Goal: Task Accomplishment & Management: Use online tool/utility

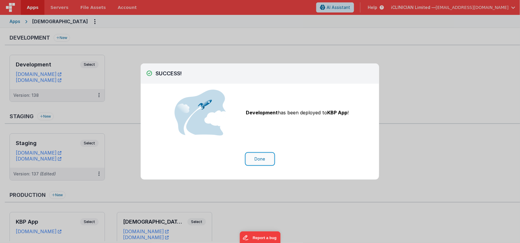
click at [260, 158] on button "Done" at bounding box center [260, 159] width 28 height 11
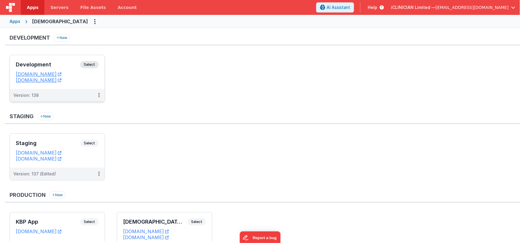
click at [60, 62] on h3 "Development" at bounding box center [48, 65] width 64 height 6
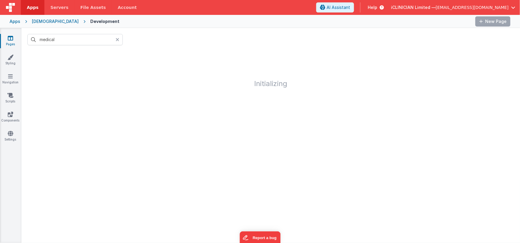
click at [118, 41] on icon at bounding box center [118, 39] width 4 height 5
click at [107, 40] on input "text" at bounding box center [74, 39] width 95 height 11
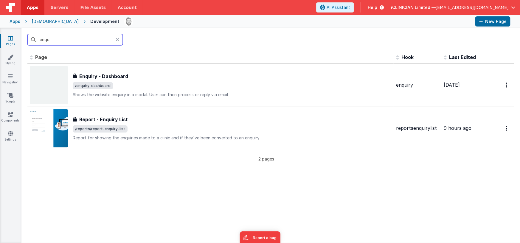
click at [71, 38] on input "enqu" at bounding box center [74, 39] width 95 height 11
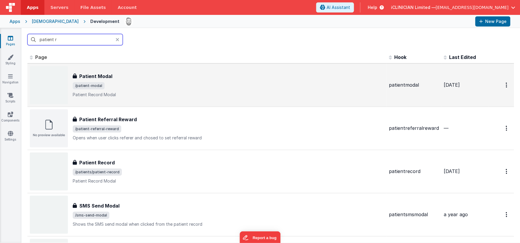
type input "patient r"
click at [117, 80] on div "Patient Modal Patient Modal /patient-modal Patient Record Modal" at bounding box center [229, 85] width 312 height 25
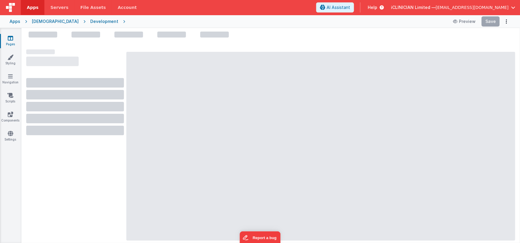
click at [46, 21] on div "[DEMOGRAPHIC_DATA]" at bounding box center [55, 21] width 47 height 6
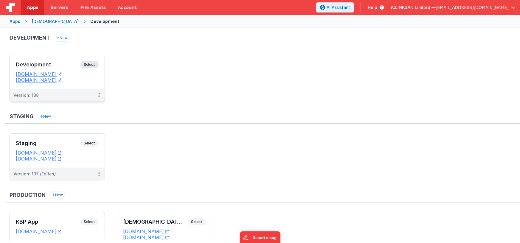
click at [58, 63] on h3 "Development" at bounding box center [48, 65] width 64 height 6
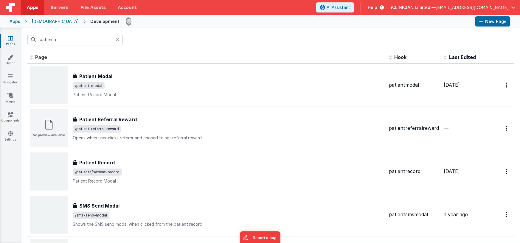
click at [38, 22] on div "[DEMOGRAPHIC_DATA]" at bounding box center [55, 21] width 47 height 6
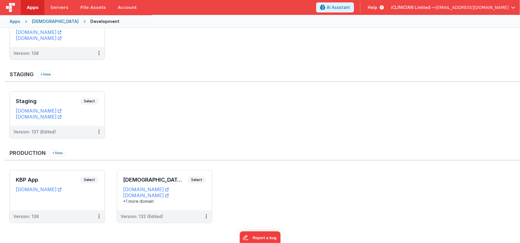
scroll to position [41, 0]
click at [60, 176] on div "KBP App Select URLs [DOMAIN_NAME]" at bounding box center [57, 191] width 95 height 40
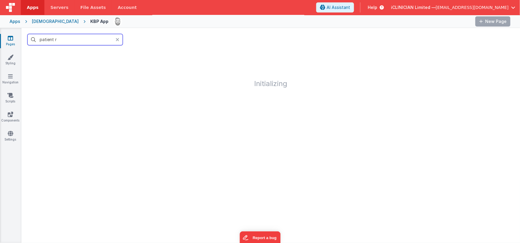
click at [103, 39] on input "patient r" at bounding box center [74, 39] width 95 height 11
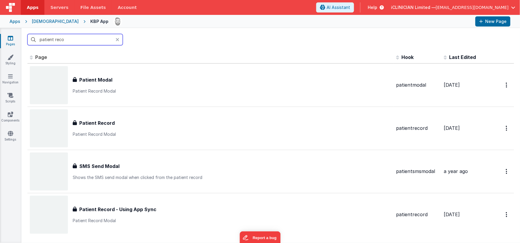
type input "patient recor"
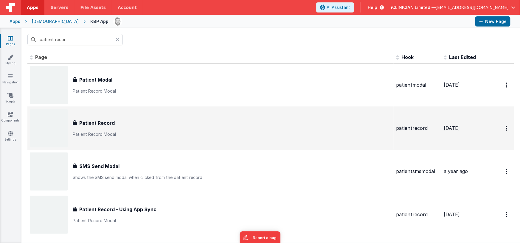
click at [146, 129] on span at bounding box center [232, 129] width 319 height 0
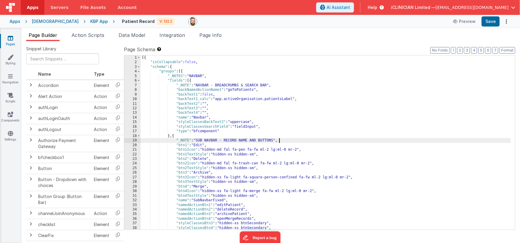
click at [315, 140] on div "[{ "isCollapsable" : false , "schema" : { "groups" : [{ "_NOTES" : "NAVBAR" , "…" at bounding box center [326, 147] width 371 height 184
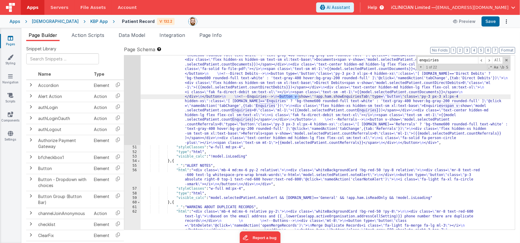
scroll to position [389, 0]
type input "enquiries"
click at [486, 59] on span at bounding box center [489, 60] width 7 height 7
click at [488, 59] on span at bounding box center [489, 60] width 7 height 7
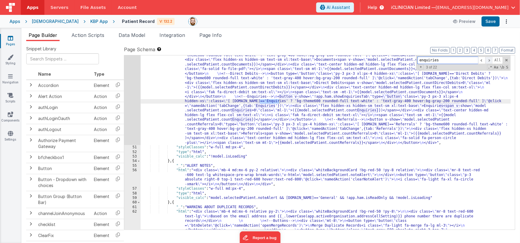
click at [488, 59] on span at bounding box center [489, 60] width 7 height 7
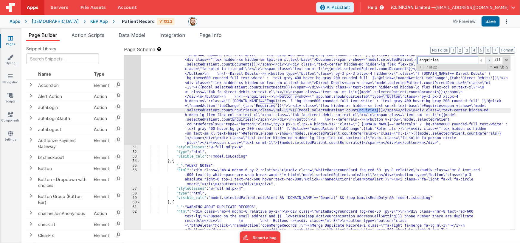
click at [488, 59] on span at bounding box center [489, 60] width 7 height 7
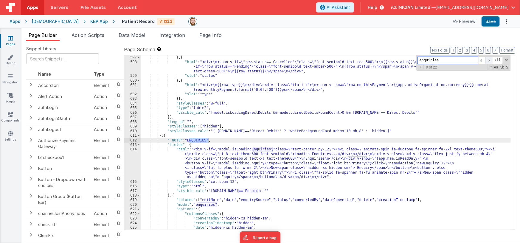
scroll to position [3902, 0]
click at [488, 59] on span at bounding box center [489, 60] width 7 height 7
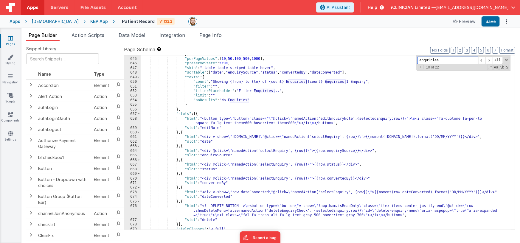
scroll to position [4171, 0]
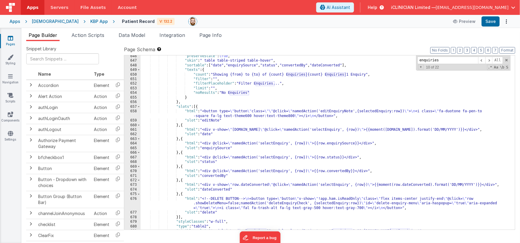
click at [396, 129] on div ""preserveState" : true , "skin" : " table table-striped table-hover" , "sortabl…" at bounding box center [326, 146] width 371 height 184
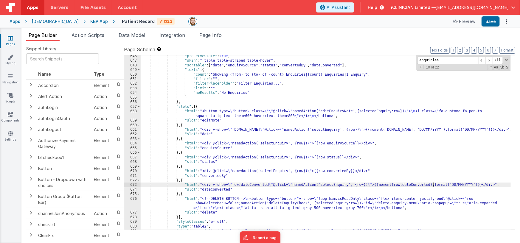
click at [434, 184] on div ""preserveState" : true , "skin" : " table table-striped table-hover" , "sortabl…" at bounding box center [326, 146] width 371 height 184
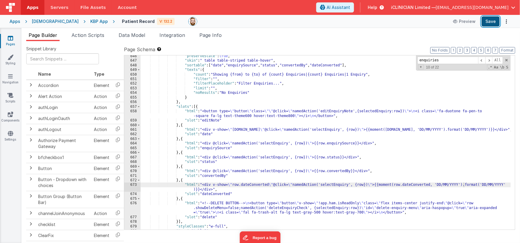
click at [490, 22] on button "Save" at bounding box center [491, 21] width 18 height 10
click at [42, 21] on div "[DEMOGRAPHIC_DATA]" at bounding box center [55, 21] width 47 height 6
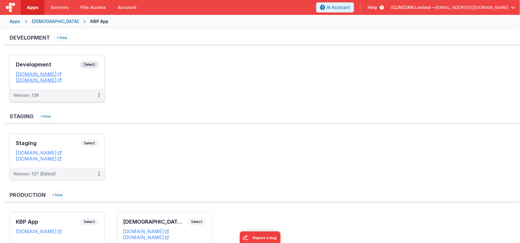
click at [62, 58] on div "Development Select URLs [DOMAIN_NAME] [DOMAIN_NAME]" at bounding box center [57, 72] width 95 height 34
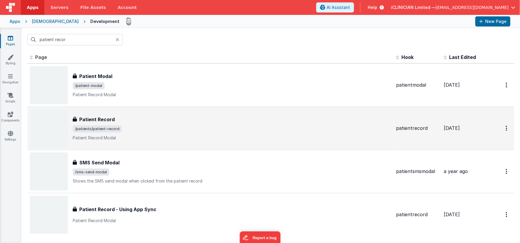
click at [136, 135] on p "Patient Record Modal" at bounding box center [232, 138] width 319 height 6
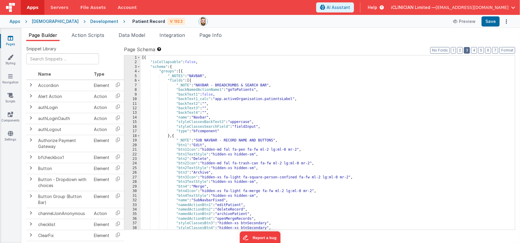
click at [469, 50] on button "3" at bounding box center [467, 50] width 6 height 7
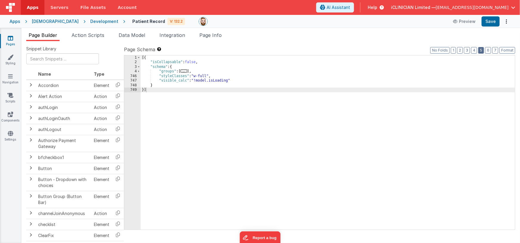
click at [483, 50] on button "5" at bounding box center [481, 50] width 6 height 7
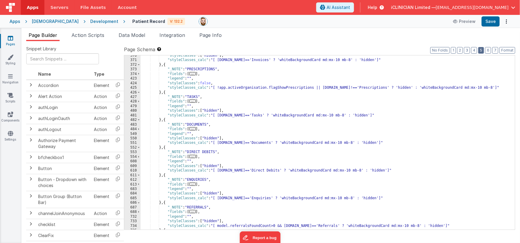
scroll to position [263, 0]
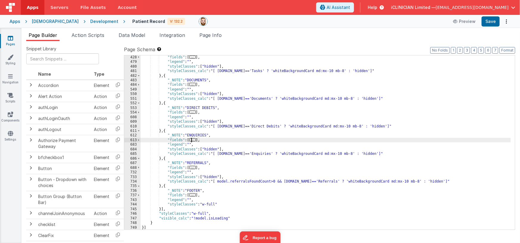
click at [194, 140] on span "..." at bounding box center [192, 139] width 7 height 3
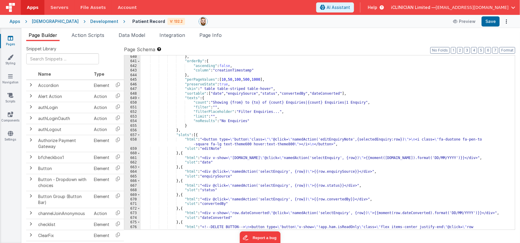
scroll to position [488, 0]
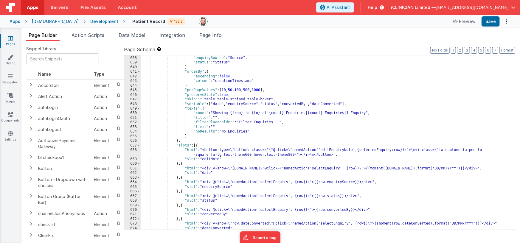
click at [396, 168] on div ""editNote" : "" , "enquirySource" : "Source" , "status" : "Status" } , "orderBy…" at bounding box center [326, 143] width 371 height 184
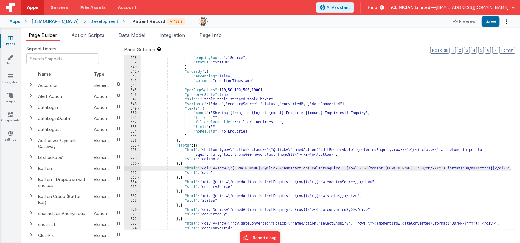
scroll to position [494, 0]
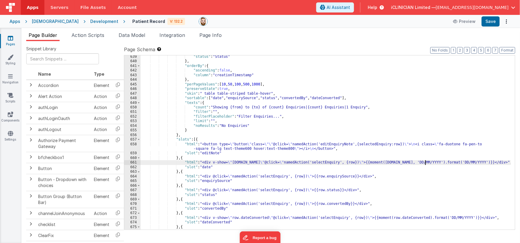
click at [434, 218] on div ""status" : "Status" } , "orderBy" : { "ascending" : false , "column" : "creatio…" at bounding box center [326, 151] width 371 height 193
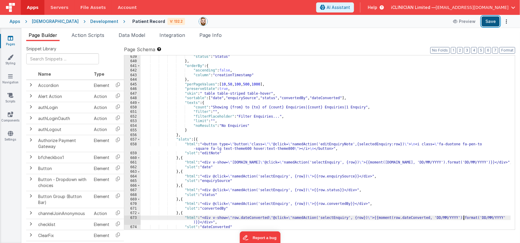
click at [491, 24] on button "Save" at bounding box center [491, 21] width 18 height 10
